Goal: Task Accomplishment & Management: Complete application form

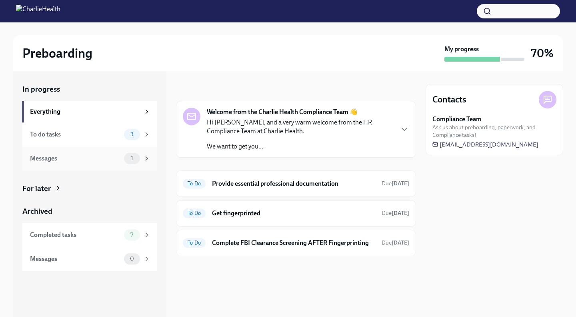
click at [94, 160] on div "Messages" at bounding box center [75, 158] width 91 height 9
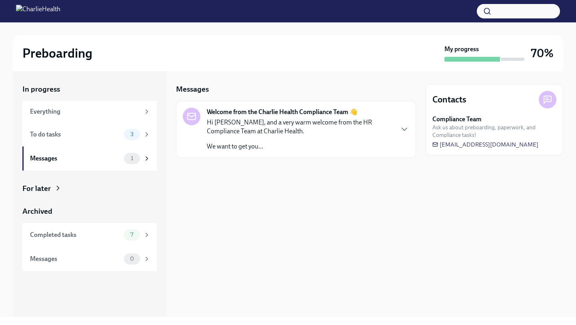
click at [332, 134] on p "Hi [PERSON_NAME], and a very warm welcome from the HR Compliance Team at Charli…" at bounding box center [300, 127] width 186 height 18
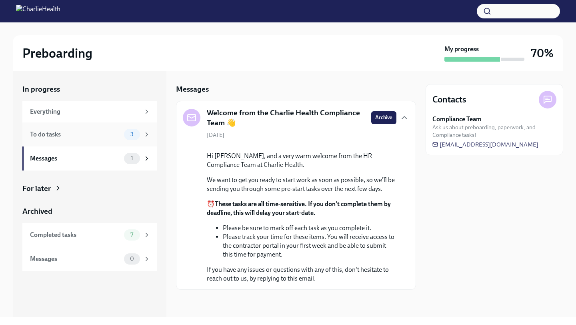
click at [65, 144] on div "To do tasks 3" at bounding box center [89, 134] width 134 height 24
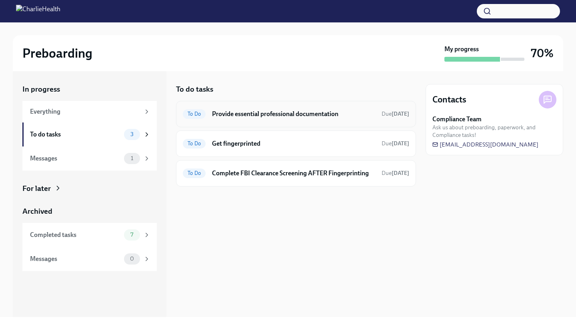
click at [337, 111] on h6 "Provide essential professional documentation" at bounding box center [293, 114] width 163 height 9
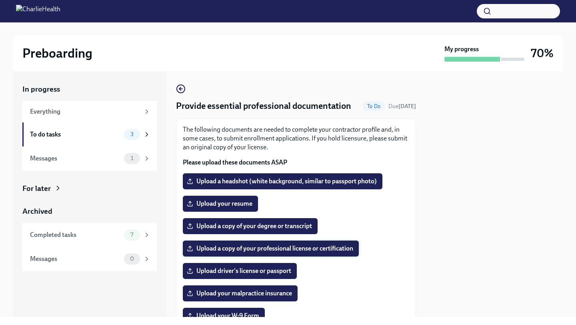
click at [337, 254] on label "Upload a copy of your professional license or certification" at bounding box center [271, 248] width 176 height 16
click at [0, 0] on input "Upload a copy of your professional license or certification" at bounding box center [0, 0] width 0 height 0
click at [337, 252] on span "Upload a copy of your professional license or certification" at bounding box center [270, 248] width 165 height 8
click at [0, 0] on input "Upload a copy of your professional license or certification" at bounding box center [0, 0] width 0 height 0
click at [277, 230] on span "Upload a copy of your degree or transcript" at bounding box center [250, 226] width 124 height 8
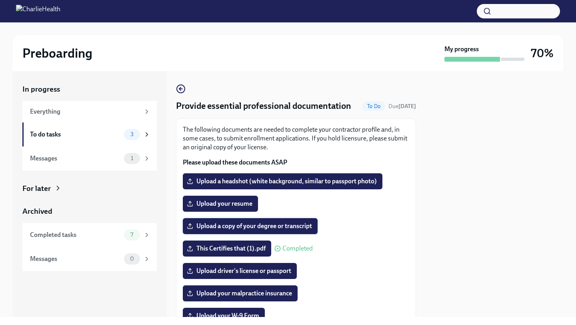
click at [0, 0] on input "Upload a copy of your degree or transcript" at bounding box center [0, 0] width 0 height 0
click at [274, 297] on span "Upload your malpractice insurance" at bounding box center [240, 293] width 104 height 8
click at [0, 0] on input "Upload your malpractice insurance" at bounding box center [0, 0] width 0 height 0
click at [243, 212] on label "Upload your resume" at bounding box center [220, 204] width 75 height 16
click at [0, 0] on input "Upload your resume" at bounding box center [0, 0] width 0 height 0
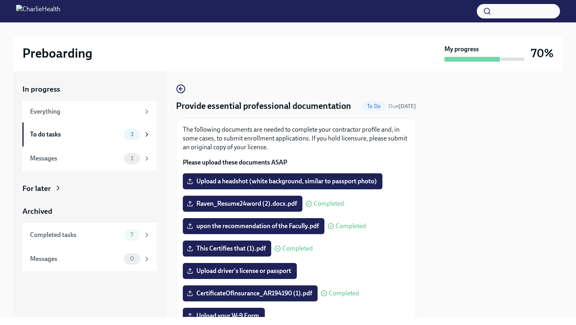
click at [471, 215] on div at bounding box center [495, 194] width 138 height 246
click at [443, 266] on div at bounding box center [495, 194] width 138 height 246
click at [155, 201] on div "In progress Everything To do tasks 3 Messages 1 For later Archived Completed ta…" at bounding box center [89, 177] width 134 height 187
click at [268, 189] on label "Upload a headshot (white background, similar to passport photo)" at bounding box center [283, 181] width 200 height 16
click at [0, 0] on input "Upload a headshot (white background, similar to passport photo)" at bounding box center [0, 0] width 0 height 0
